Goal: Task Accomplishment & Management: Use online tool/utility

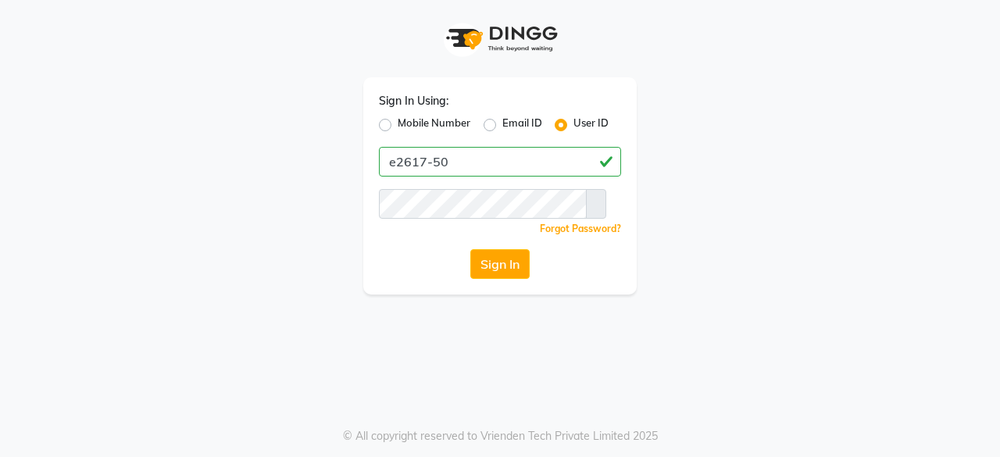
type input "e2617-50"
click at [484, 267] on button "Sign In" at bounding box center [499, 264] width 59 height 30
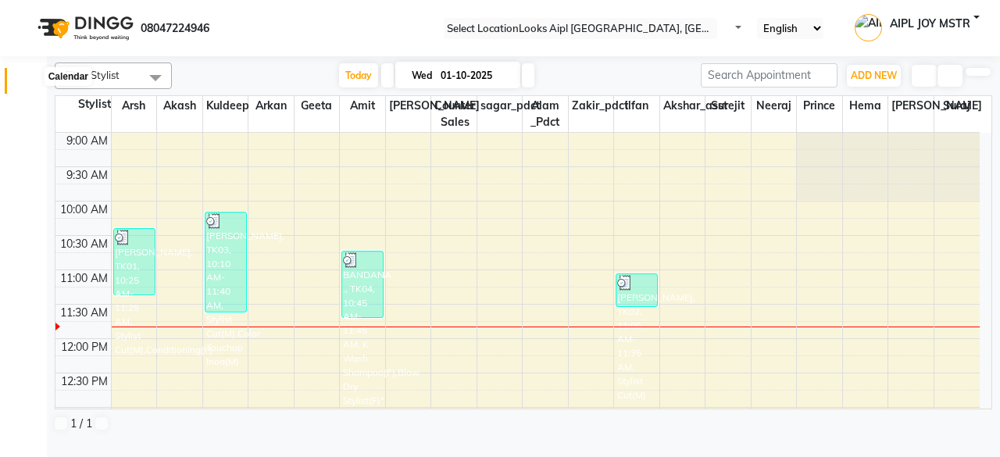
click at [30, 84] on icon at bounding box center [30, 84] width 0 height 0
click at [23, 118] on span at bounding box center [29, 118] width 27 height 0
select select "service"
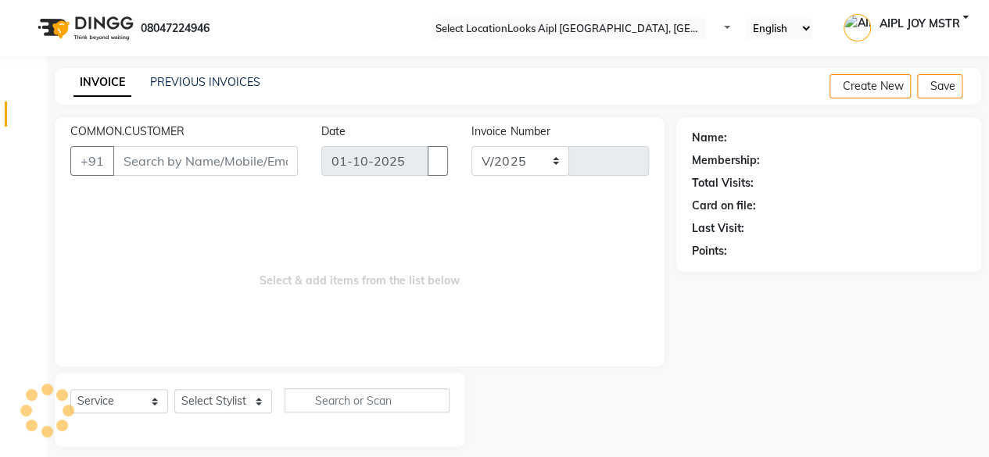
select select "6047"
type input "8417"
click at [30, 84] on icon at bounding box center [30, 84] width 0 height 0
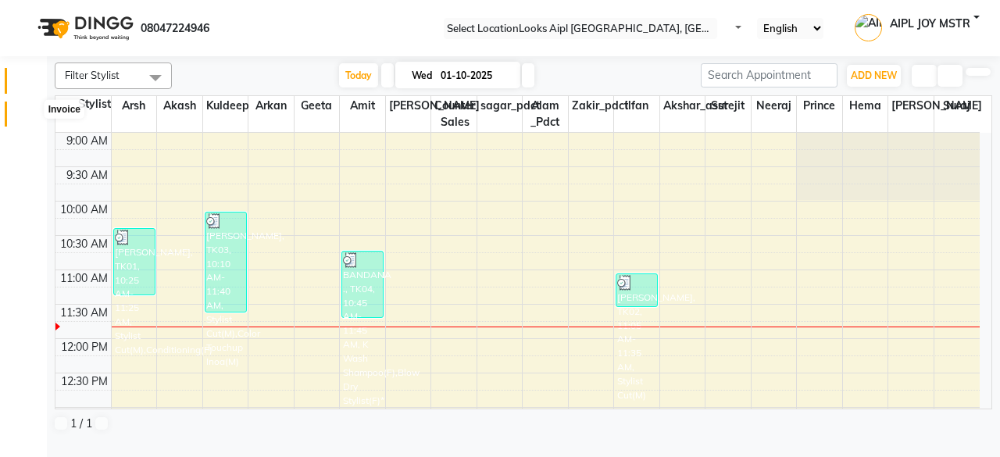
click at [30, 118] on span at bounding box center [29, 118] width 27 height 0
select select "service"
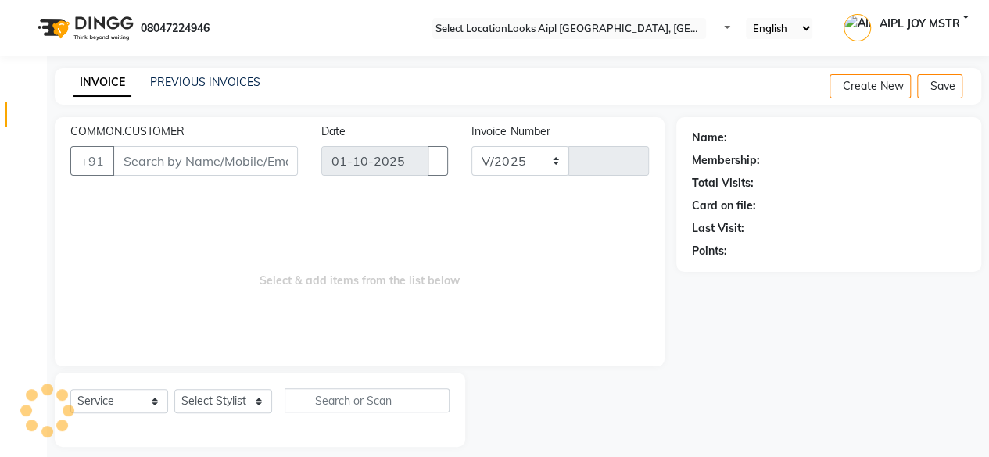
select select "6047"
type input "8417"
click at [30, 217] on icon at bounding box center [30, 217] width 0 height 0
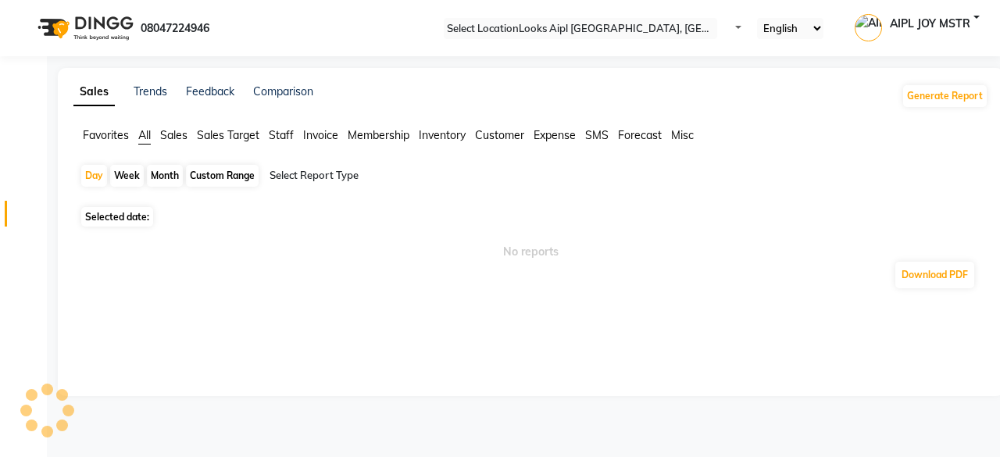
select select "bar"
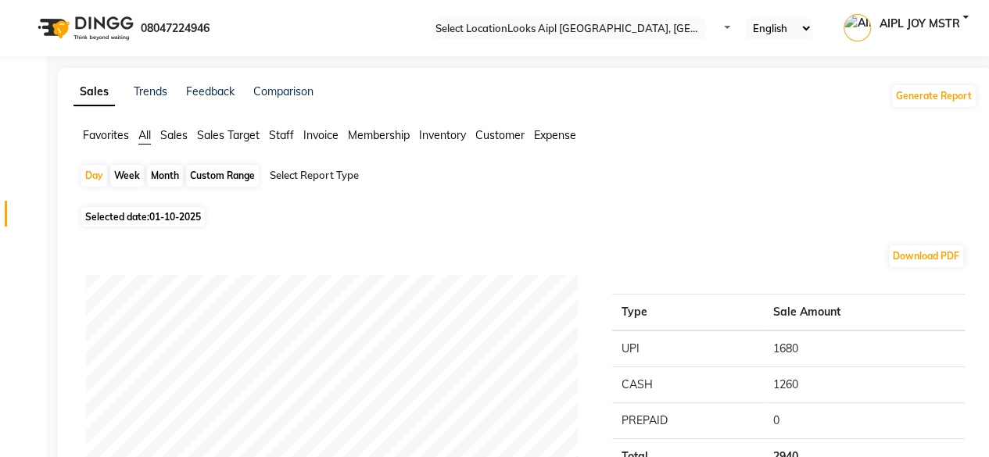
click at [244, 177] on div "Custom Range" at bounding box center [222, 176] width 73 height 22
select select "10"
select select "2025"
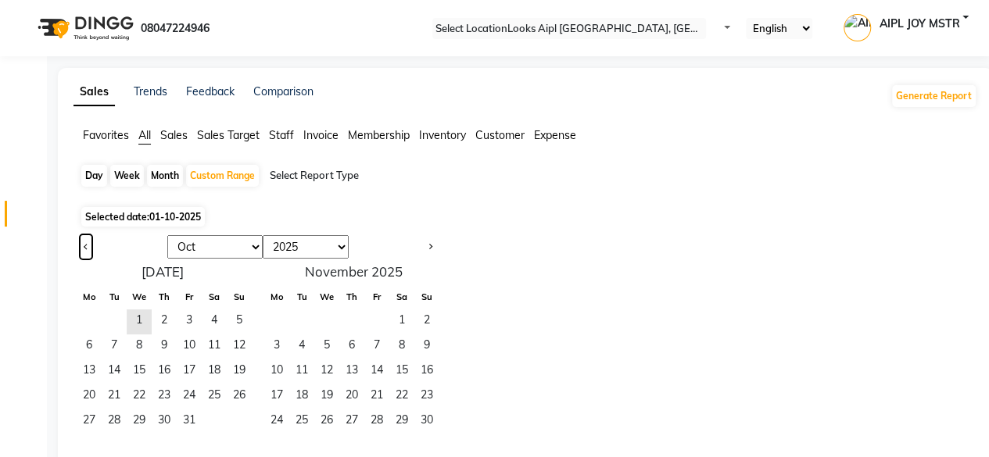
click at [92, 255] on button "Previous month" at bounding box center [86, 246] width 13 height 25
select select "9"
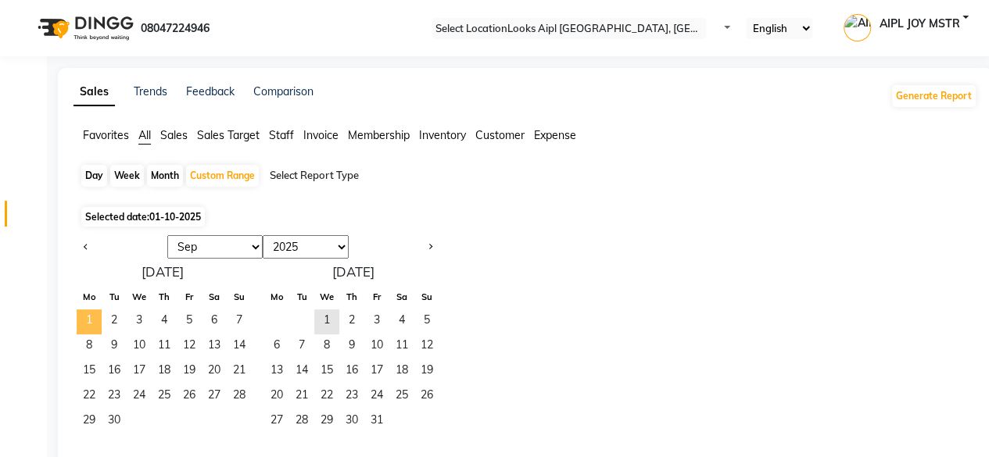
click at [98, 321] on span "1" at bounding box center [89, 321] width 25 height 25
click at [120, 421] on span "30" at bounding box center [114, 422] width 25 height 25
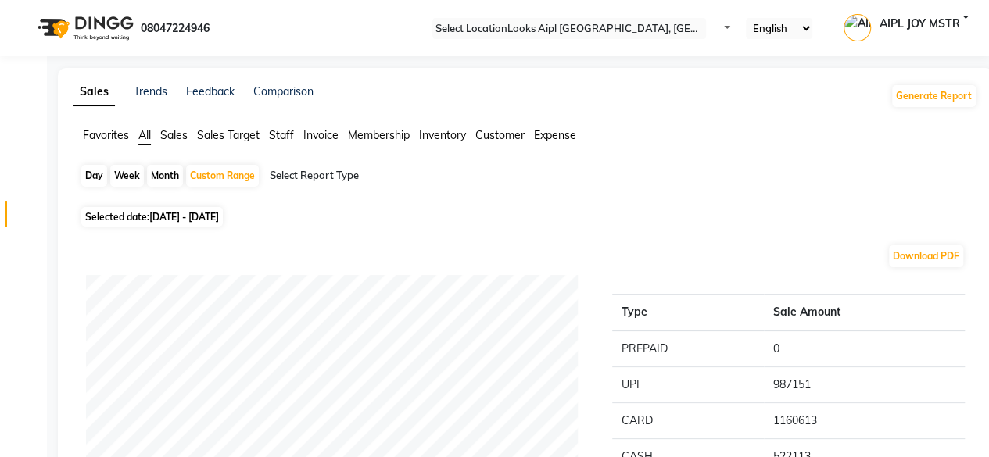
click at [188, 132] on span "Sales" at bounding box center [173, 135] width 27 height 14
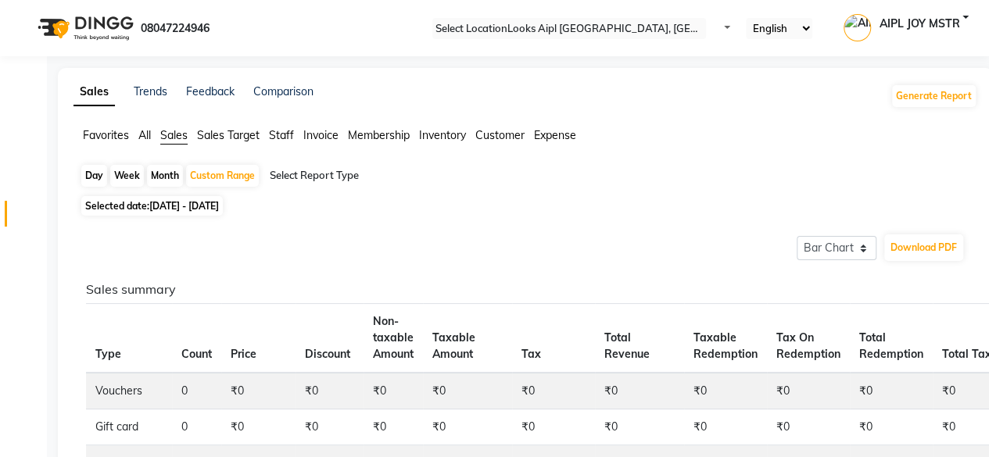
click at [324, 174] on input "text" at bounding box center [404, 176] width 274 height 16
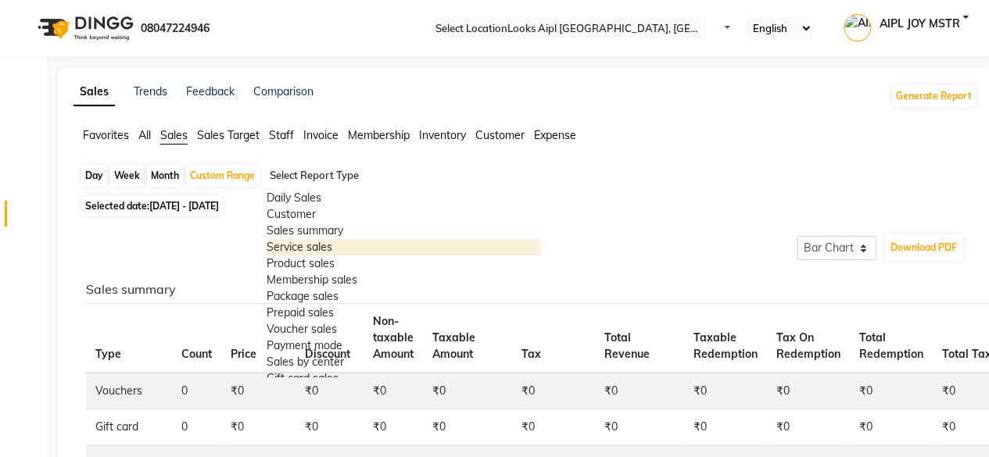
click at [316, 256] on div "Service sales" at bounding box center [404, 247] width 274 height 16
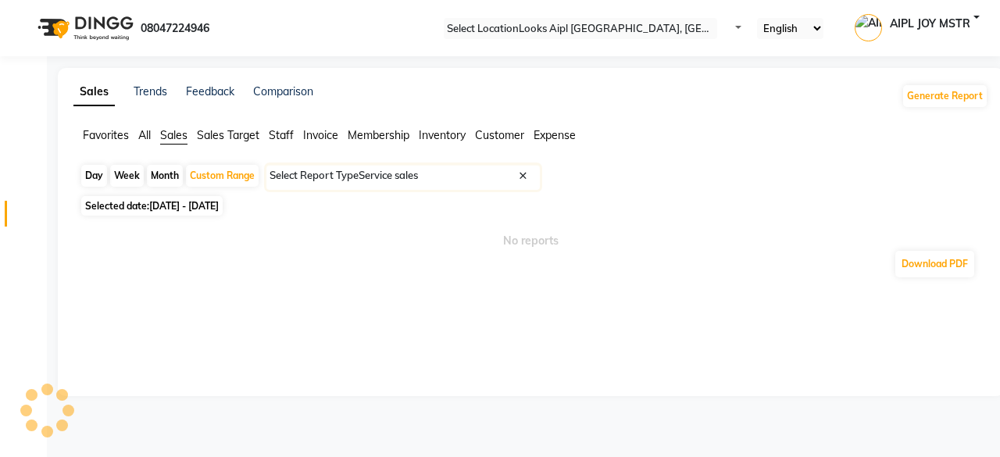
select select "50"
select select "full_report"
select select "csv"
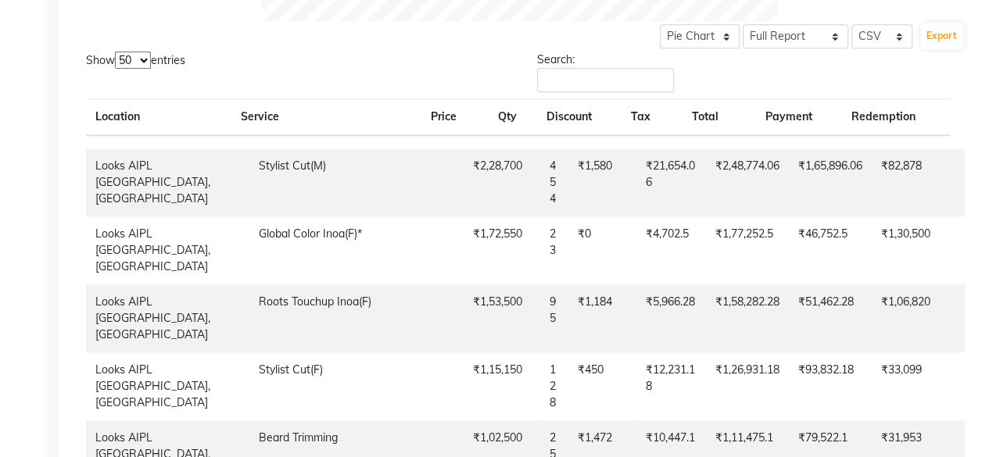
scroll to position [728, 0]
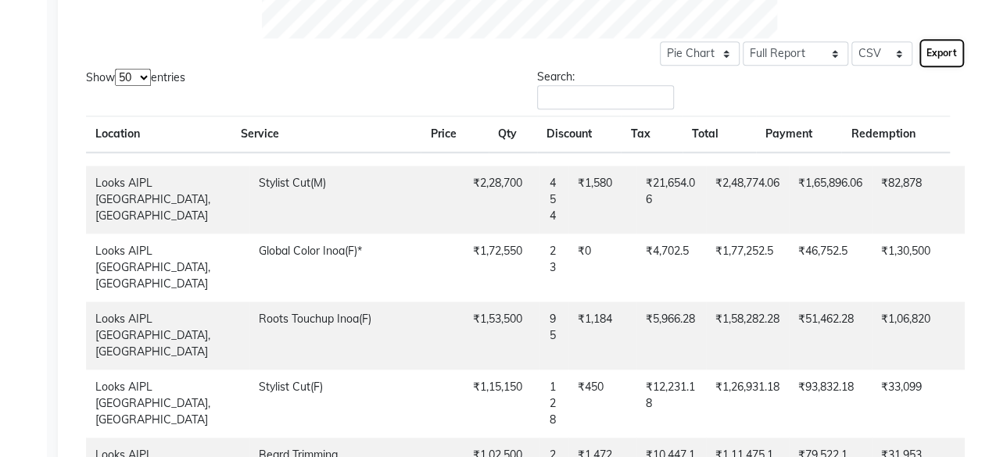
click at [925, 52] on button "Export" at bounding box center [941, 53] width 43 height 27
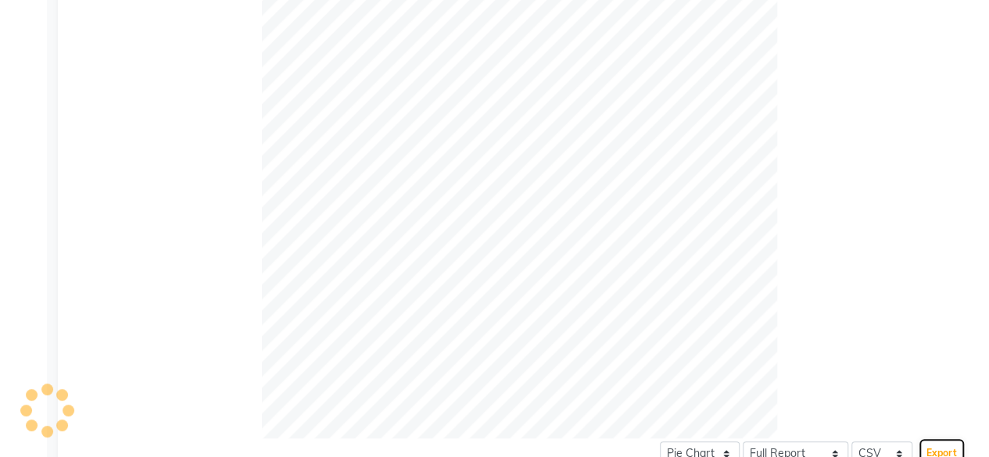
scroll to position [0, 0]
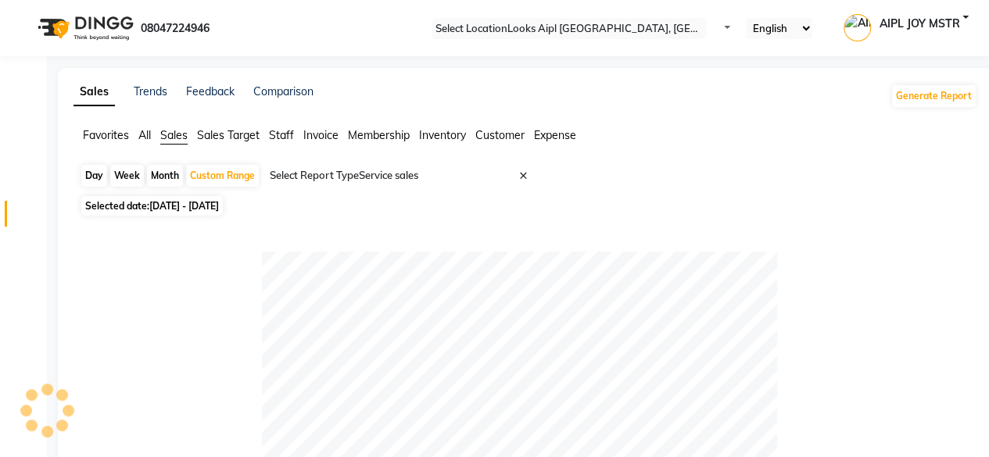
click at [285, 135] on span "Staff" at bounding box center [281, 135] width 25 height 14
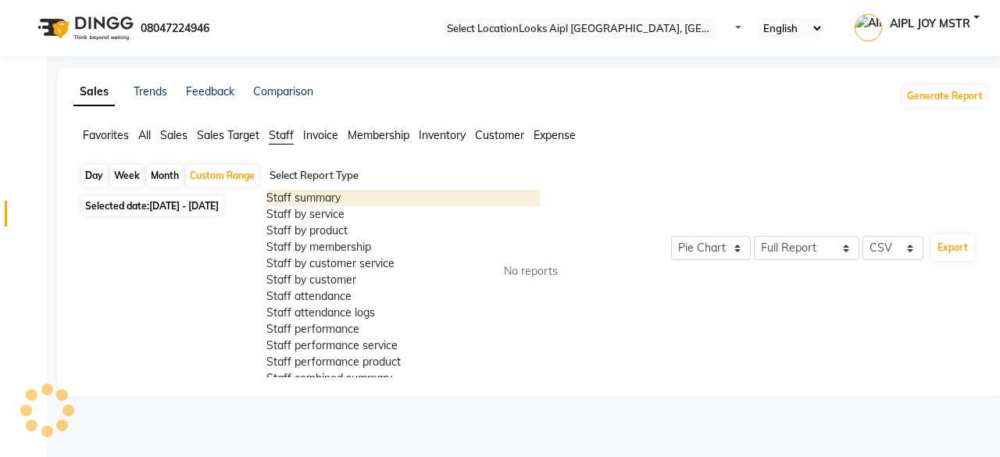
click at [316, 174] on input "text" at bounding box center [404, 176] width 274 height 16
click at [316, 199] on div "Staff summary" at bounding box center [404, 198] width 274 height 16
select select "50"
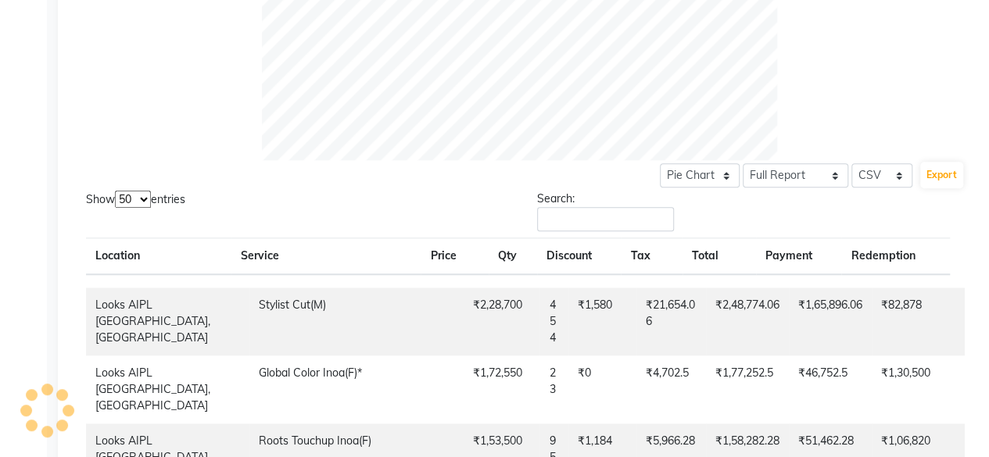
scroll to position [610, 0]
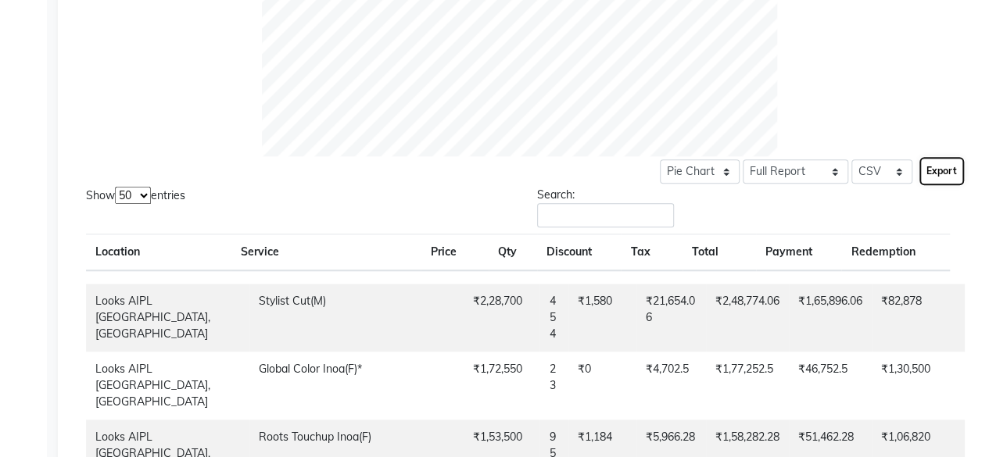
click at [921, 173] on button "Export" at bounding box center [941, 171] width 43 height 27
